Goal: Check status: Check status

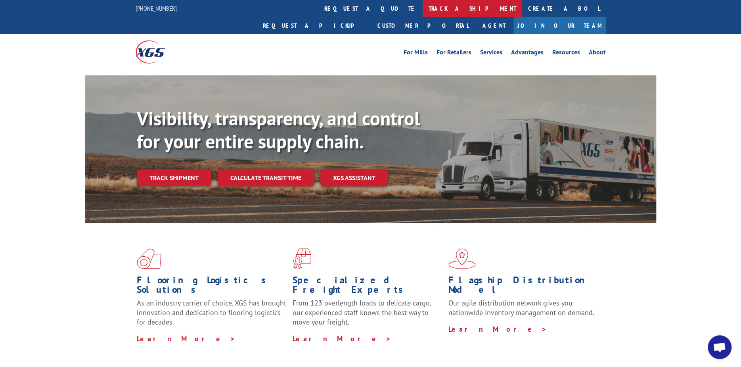
click at [423, 9] on link "track a shipment" at bounding box center [473, 8] width 100 height 17
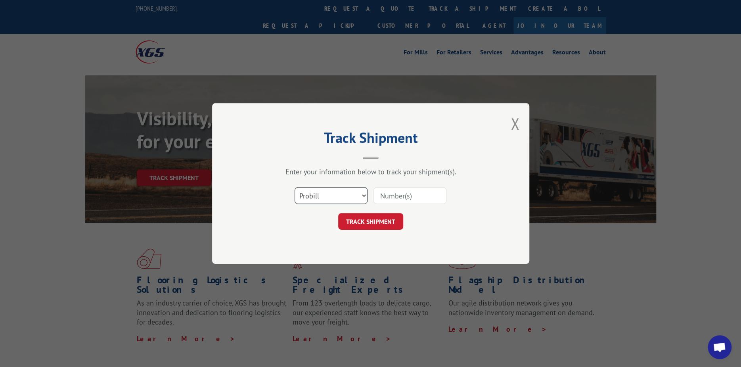
click at [342, 196] on select "Select category... Probill BOL PO" at bounding box center [331, 195] width 73 height 17
select select "bol"
click at [295, 187] on select "Select category... Probill BOL PO" at bounding box center [331, 195] width 73 height 17
click at [419, 197] on input at bounding box center [410, 195] width 73 height 17
paste input "2827385"
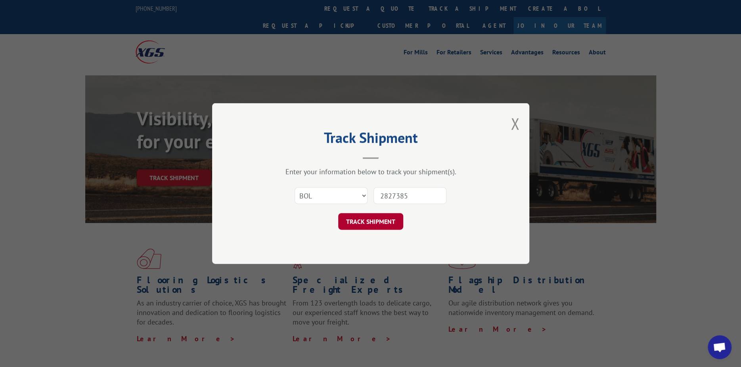
type input "2827385"
click at [378, 223] on button "TRACK SHIPMENT" at bounding box center [370, 221] width 65 height 17
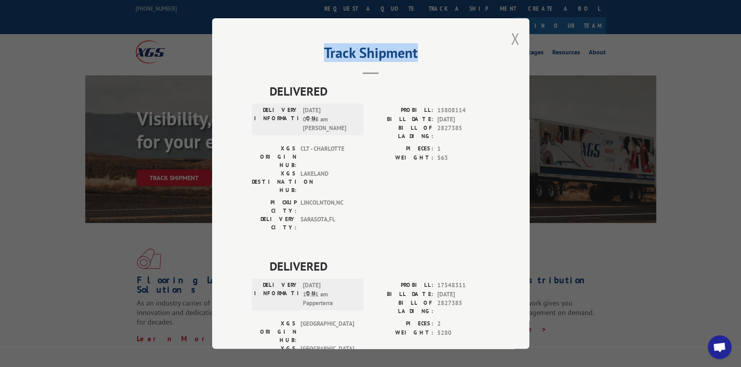
click at [509, 36] on div "Track Shipment DELIVERED DELIVERY INFORMATION: [DATE] 09:18 am [PERSON_NAME]: 1…" at bounding box center [370, 183] width 317 height 330
click at [511, 36] on button "Close modal" at bounding box center [515, 38] width 9 height 21
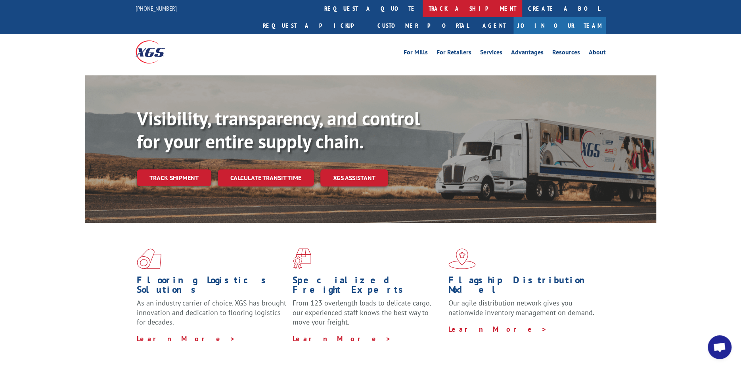
click at [423, 14] on link "track a shipment" at bounding box center [473, 8] width 100 height 17
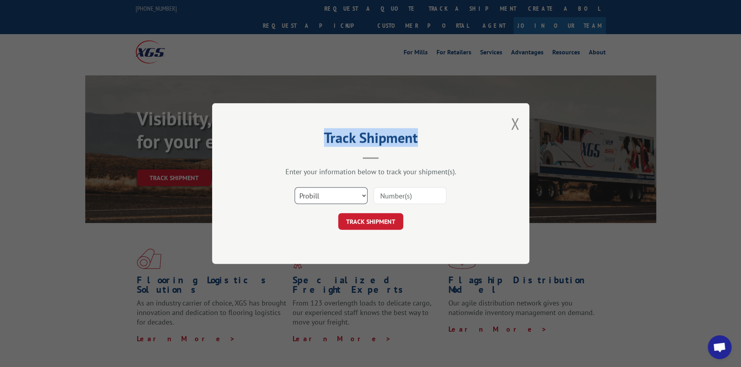
click at [328, 192] on select "Select category... Probill BOL PO" at bounding box center [331, 195] width 73 height 17
select select "bol"
click at [295, 187] on select "Select category... Probill BOL PO" at bounding box center [331, 195] width 73 height 17
click at [392, 195] on input at bounding box center [410, 195] width 73 height 17
paste input "2827854"
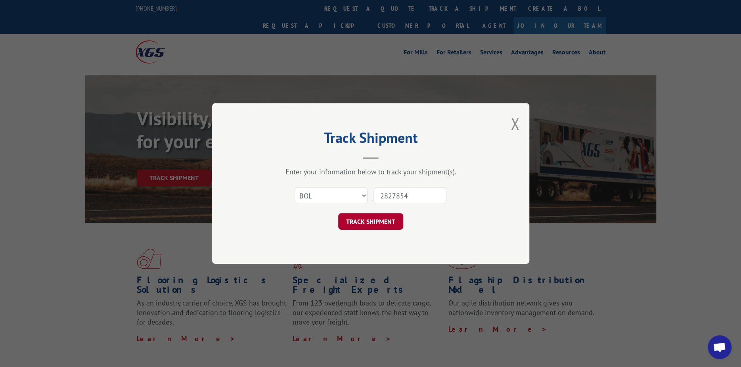
type input "2827854"
click at [394, 222] on button "TRACK SHIPMENT" at bounding box center [370, 221] width 65 height 17
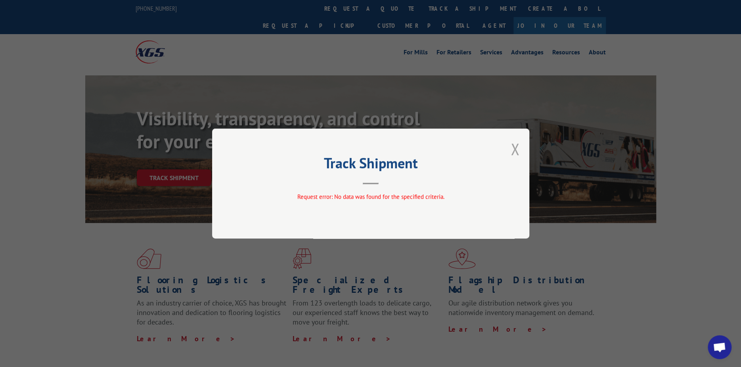
click at [513, 147] on button "Close modal" at bounding box center [515, 148] width 9 height 21
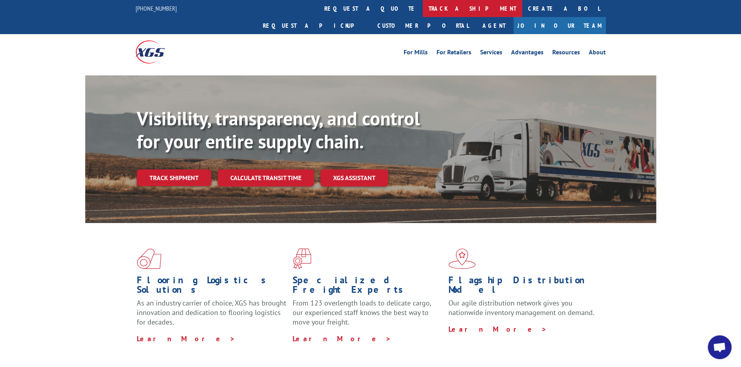
click at [423, 6] on link "track a shipment" at bounding box center [473, 8] width 100 height 17
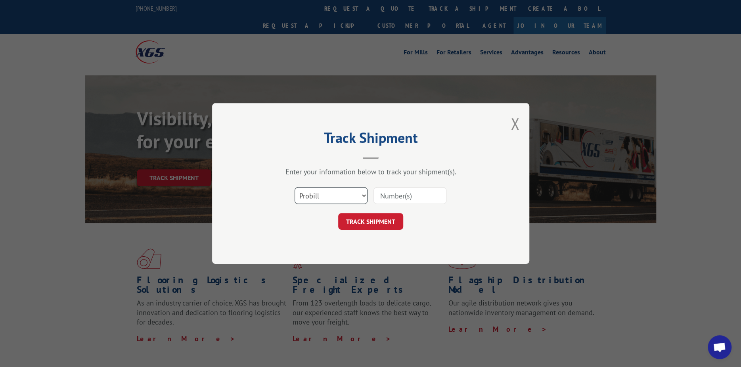
click at [341, 194] on select "Select category... Probill BOL PO" at bounding box center [331, 195] width 73 height 17
select select "bol"
click at [295, 187] on select "Select category... Probill BOL PO" at bounding box center [331, 195] width 73 height 17
click at [414, 188] on input at bounding box center [410, 195] width 73 height 17
paste input "2827854"
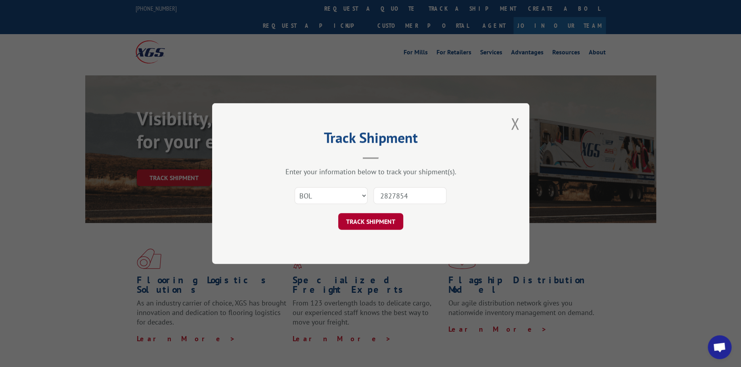
type input "2827854"
click at [381, 221] on button "TRACK SHIPMENT" at bounding box center [370, 221] width 65 height 17
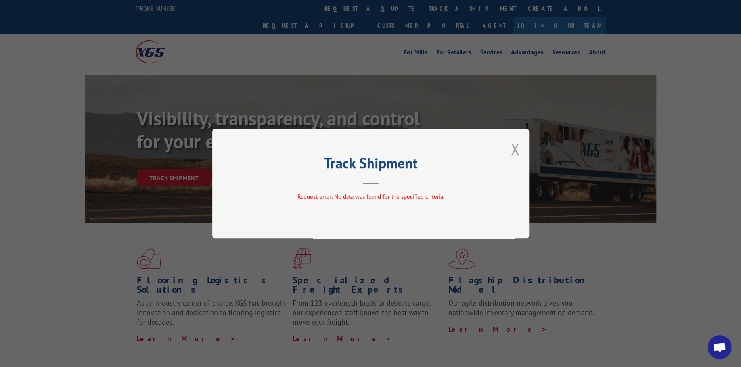
click at [513, 147] on button "Close modal" at bounding box center [515, 148] width 9 height 21
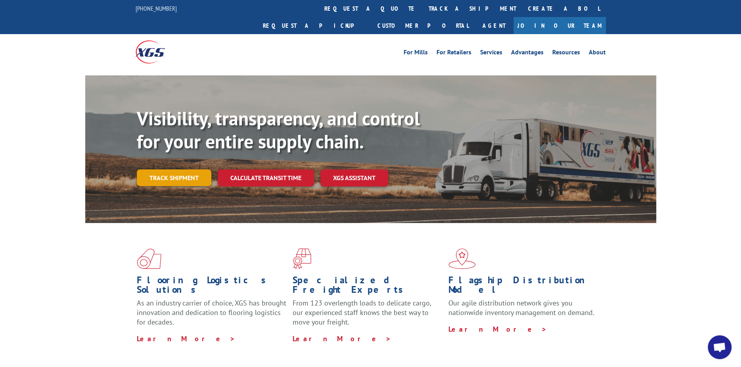
click at [185, 169] on link "Track shipment" at bounding box center [174, 177] width 75 height 17
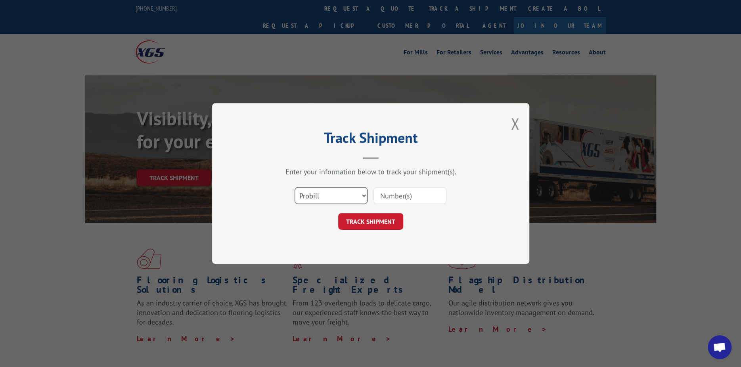
click at [326, 194] on select "Select category... Probill BOL PO" at bounding box center [331, 195] width 73 height 17
select select "bol"
click at [295, 187] on select "Select category... Probill BOL PO" at bounding box center [331, 195] width 73 height 17
click at [398, 189] on input at bounding box center [410, 195] width 73 height 17
type input "2827854"
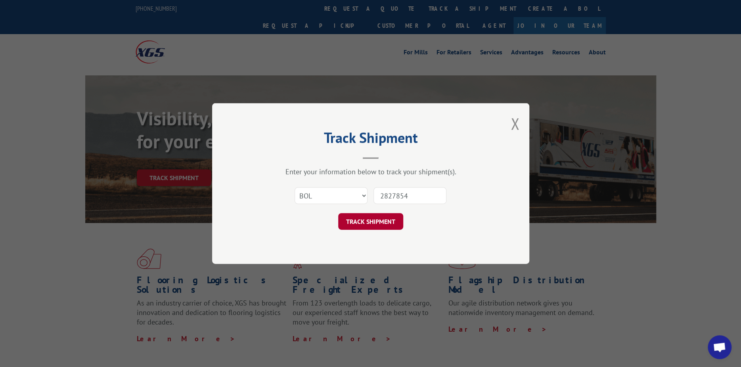
click at [363, 223] on button "TRACK SHIPMENT" at bounding box center [370, 221] width 65 height 17
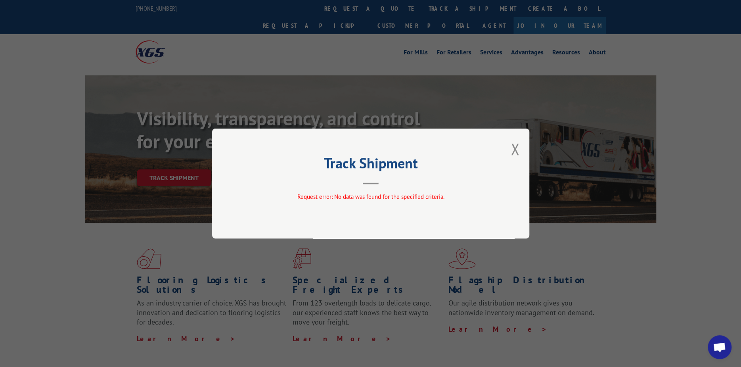
click at [506, 153] on div "Track Shipment Request error: No data was found for the specified criteria." at bounding box center [370, 184] width 317 height 110
click at [513, 150] on button "Close modal" at bounding box center [515, 148] width 9 height 21
